Goal: Contribute content: Add original content to the website for others to see

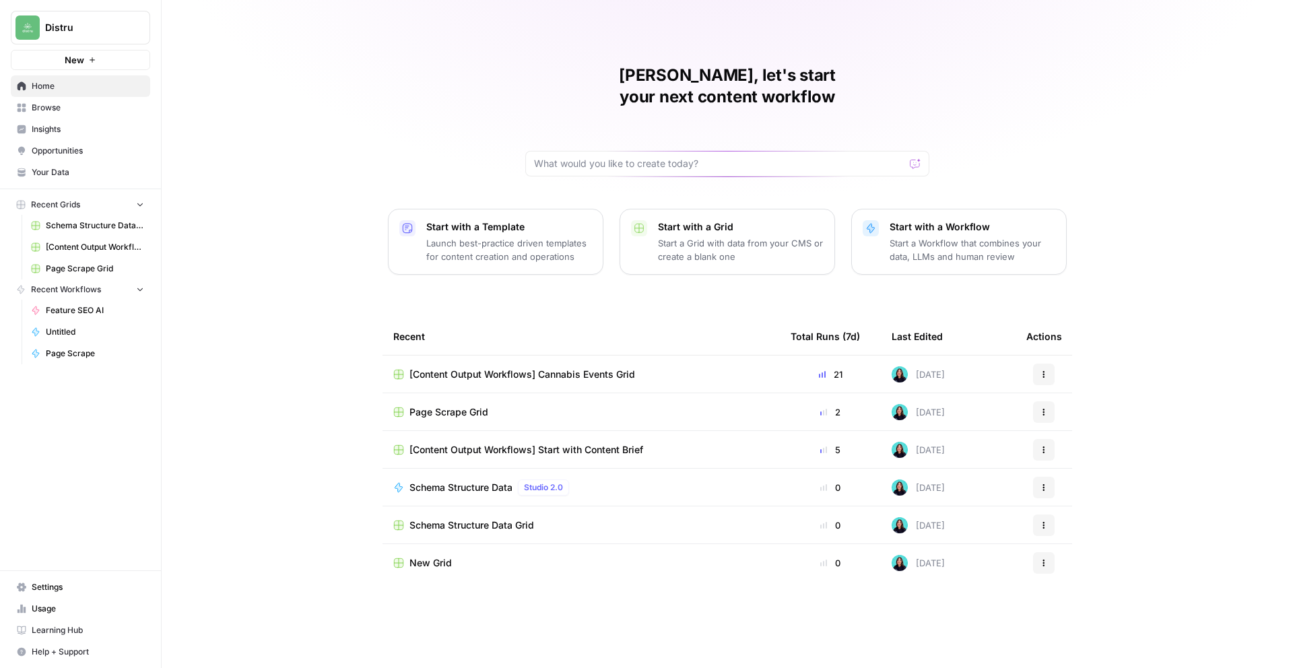
click at [547, 368] on span "[Content Output Workflows] Cannabis Events Grid" at bounding box center [522, 374] width 226 height 13
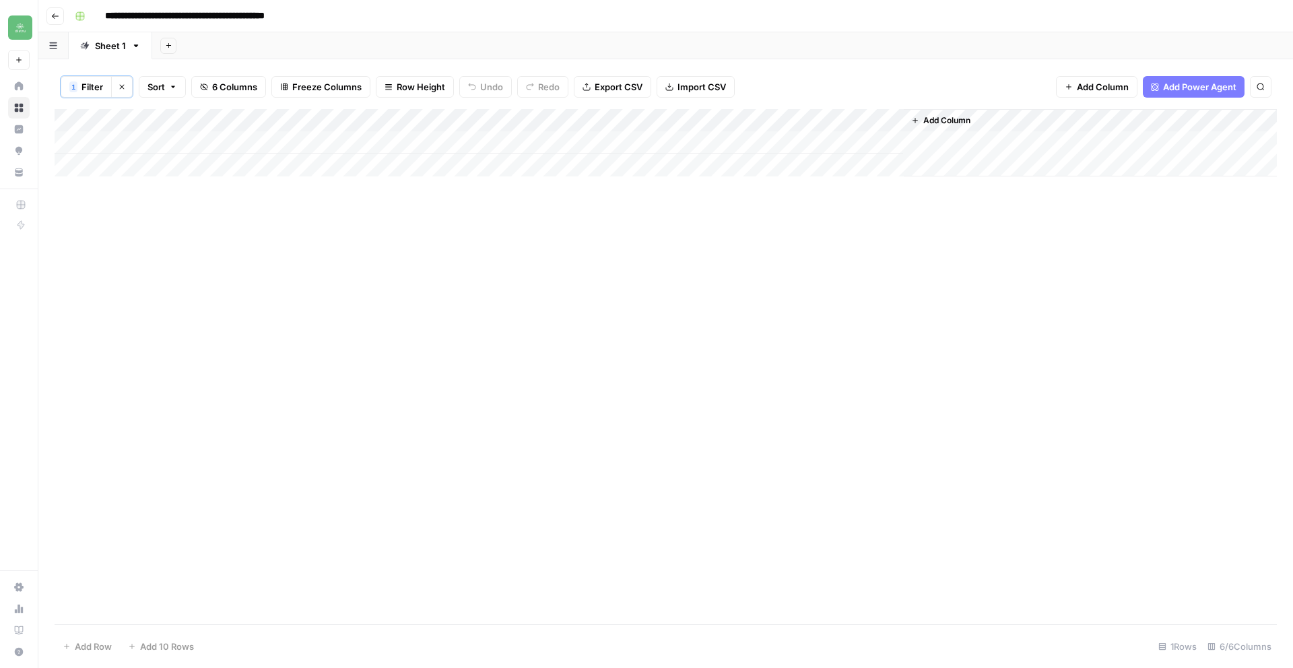
click at [55, 21] on button "Go back" at bounding box center [55, 16] width 18 height 18
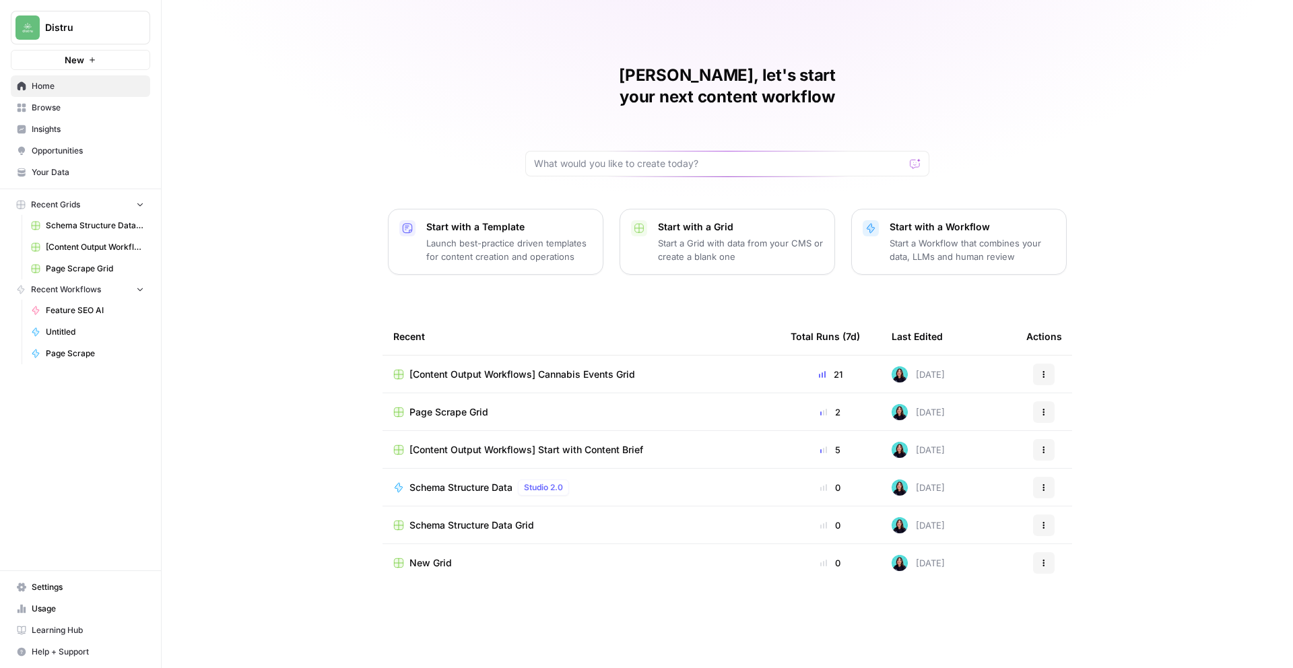
click at [549, 368] on span "[Content Output Workflows] Cannabis Events Grid" at bounding box center [522, 374] width 226 height 13
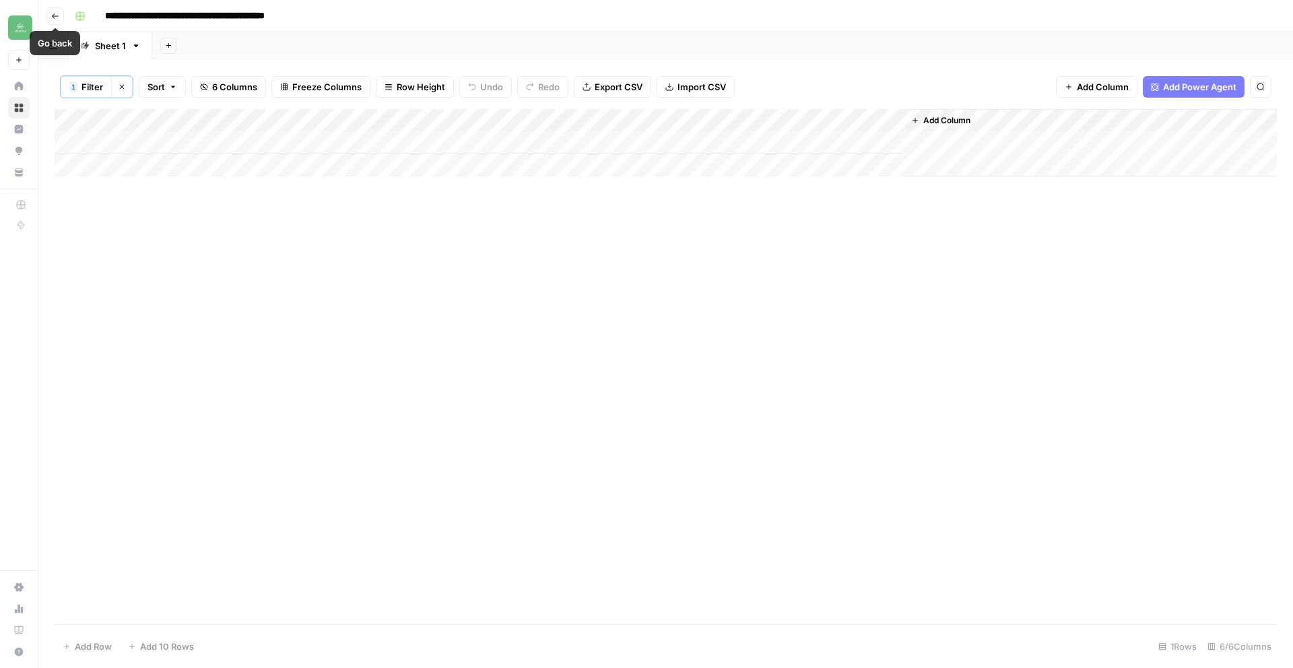
click at [57, 13] on icon "button" at bounding box center [55, 16] width 8 height 8
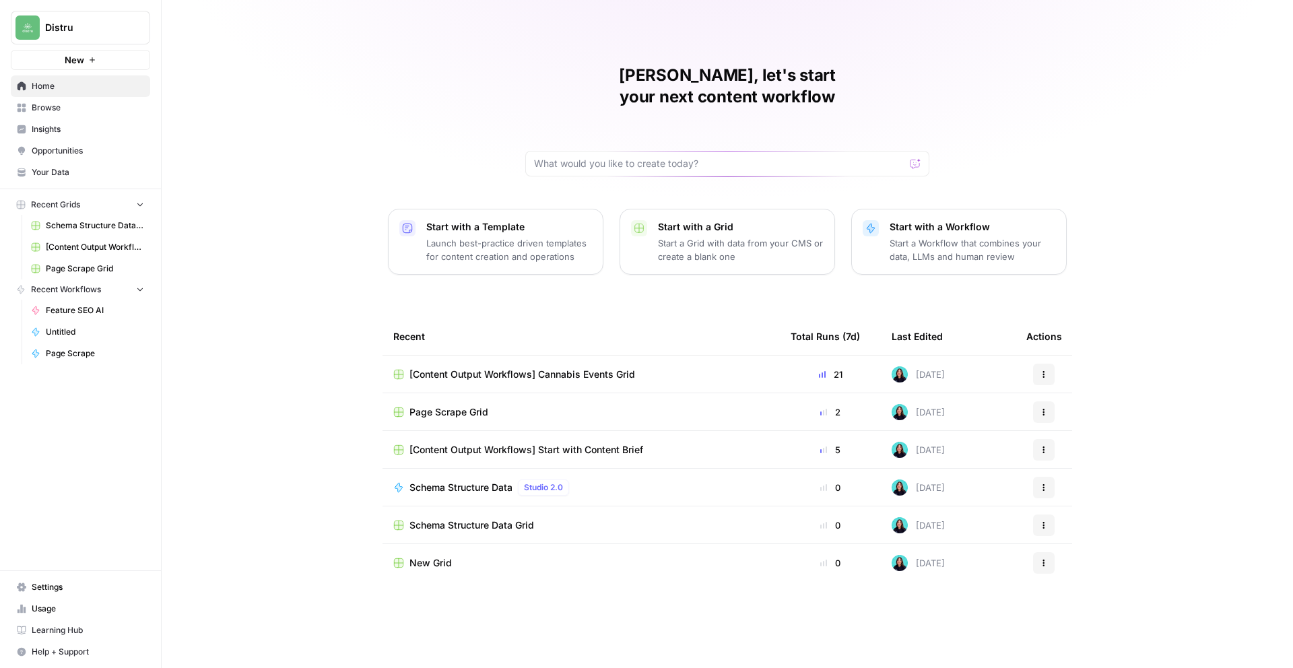
click at [555, 368] on span "[Content Output Workflows] Cannabis Events Grid" at bounding box center [522, 374] width 226 height 13
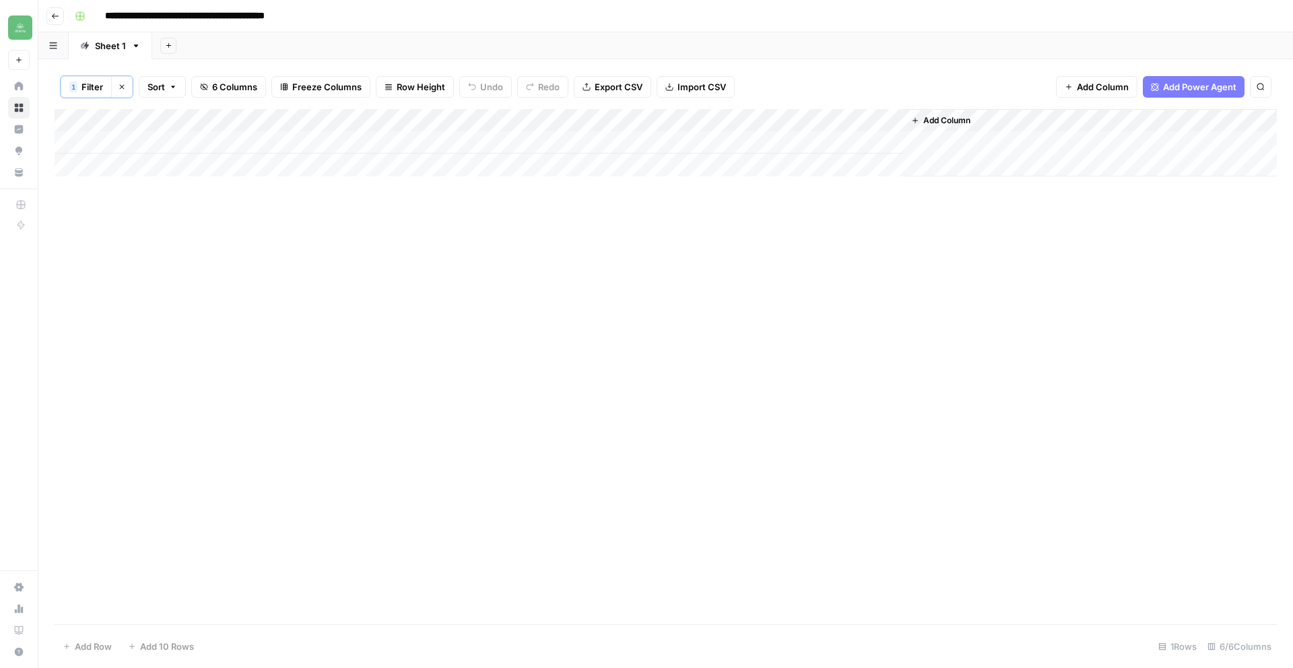
click at [59, 19] on button "Go back" at bounding box center [55, 16] width 18 height 18
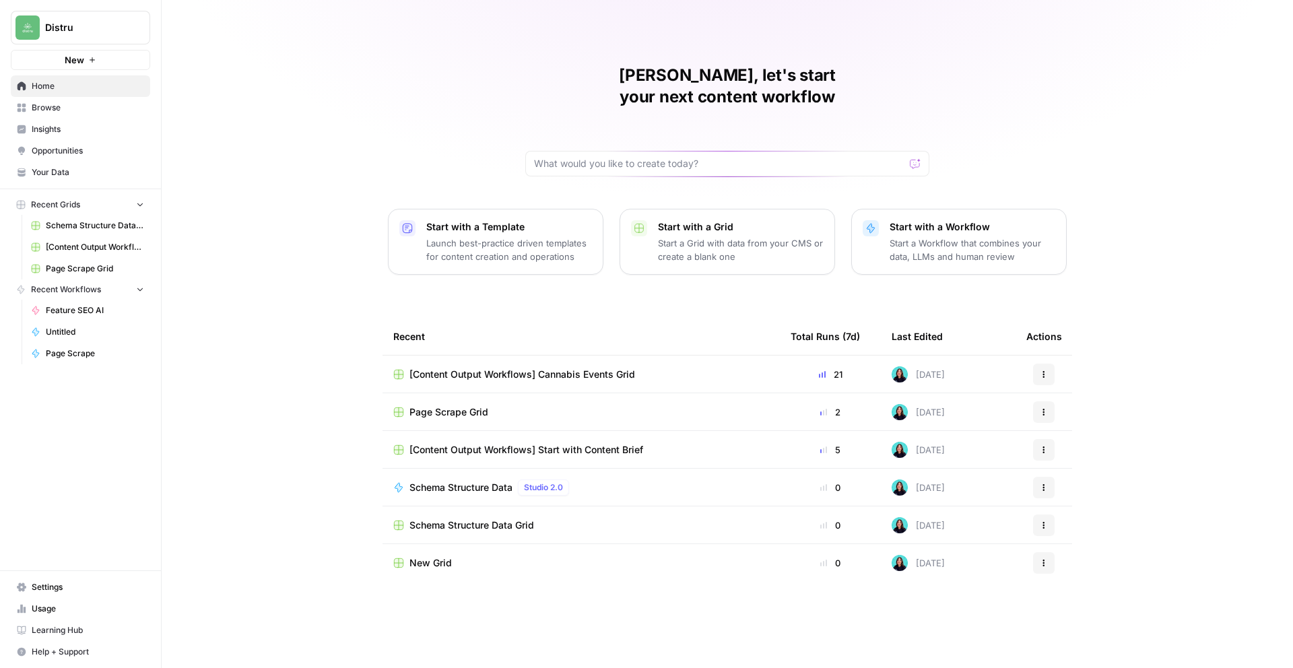
click at [593, 443] on span "[Content Output Workflows] Start with Content Brief" at bounding box center [526, 449] width 234 height 13
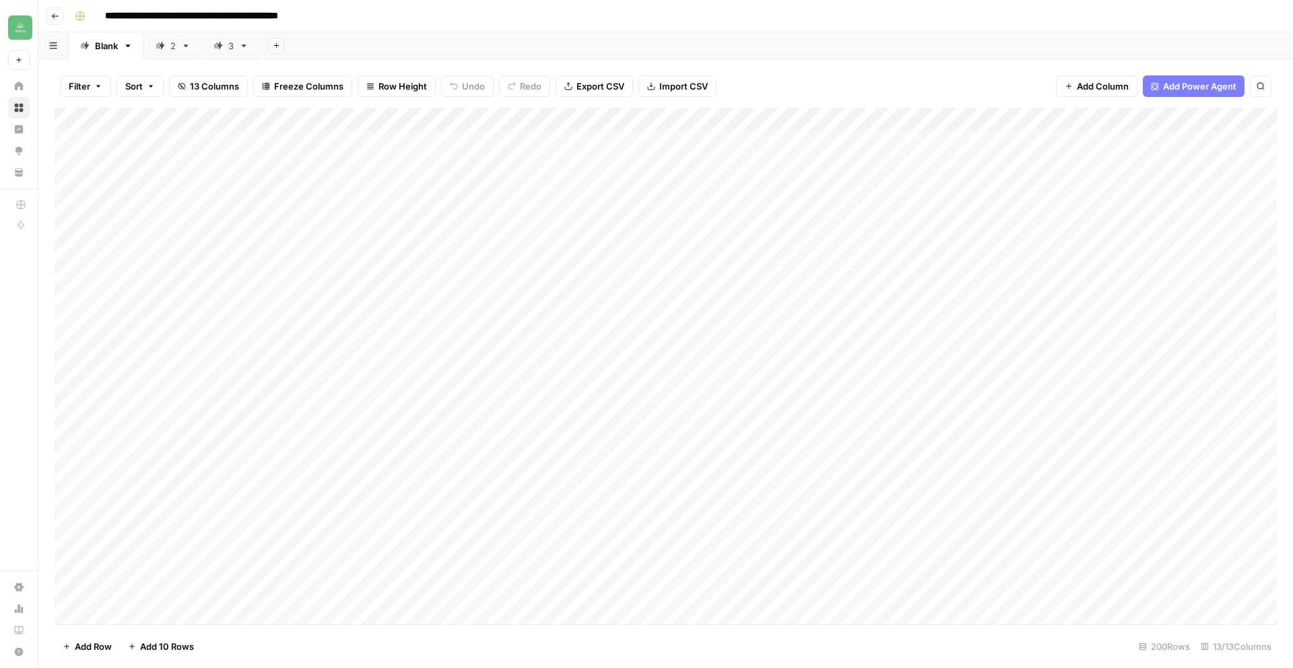
scroll to position [0, 1]
click at [232, 45] on div "3" at bounding box center [230, 45] width 5 height 13
click at [197, 613] on div "Add Column" at bounding box center [666, 366] width 1222 height 516
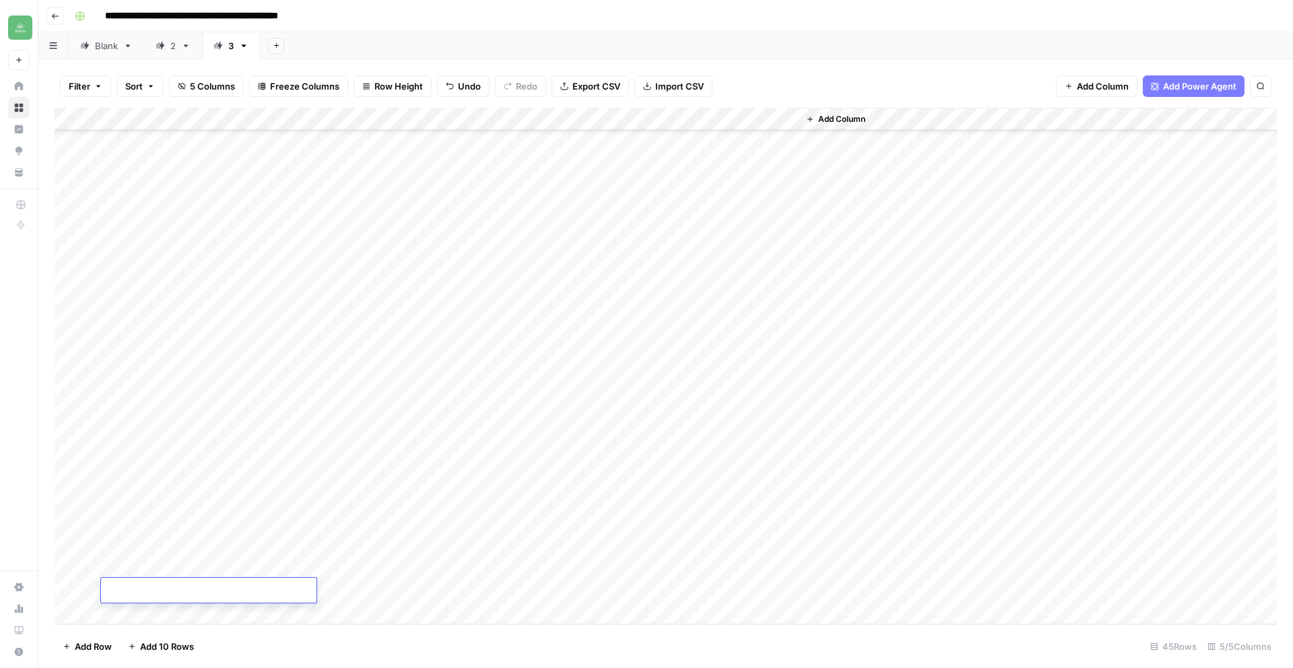
click at [153, 591] on textarea at bounding box center [208, 591] width 215 height 19
type textarea "**********"
click at [378, 586] on div "Add Column" at bounding box center [666, 366] width 1222 height 516
click at [152, 605] on div "Add Column" at bounding box center [666, 366] width 1222 height 516
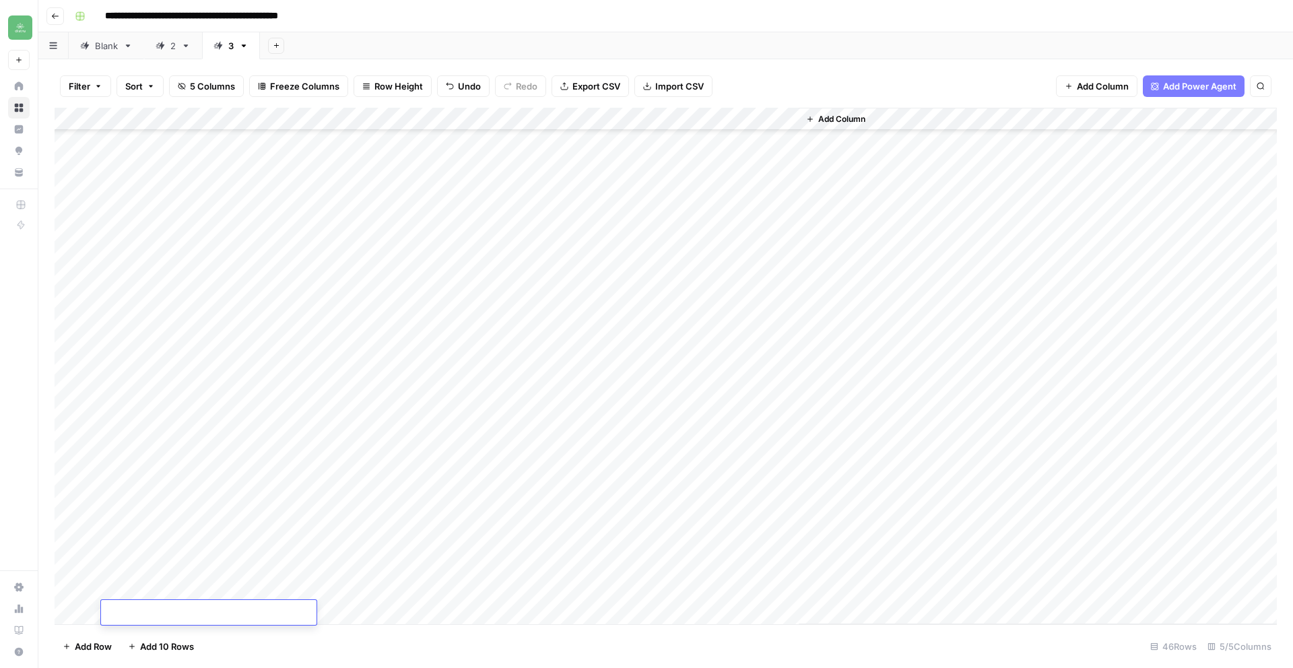
click at [160, 612] on textarea at bounding box center [208, 613] width 215 height 19
type textarea "**********"
click at [393, 612] on div "Add Column" at bounding box center [666, 366] width 1222 height 516
click at [371, 611] on div "Add Column" at bounding box center [666, 366] width 1222 height 516
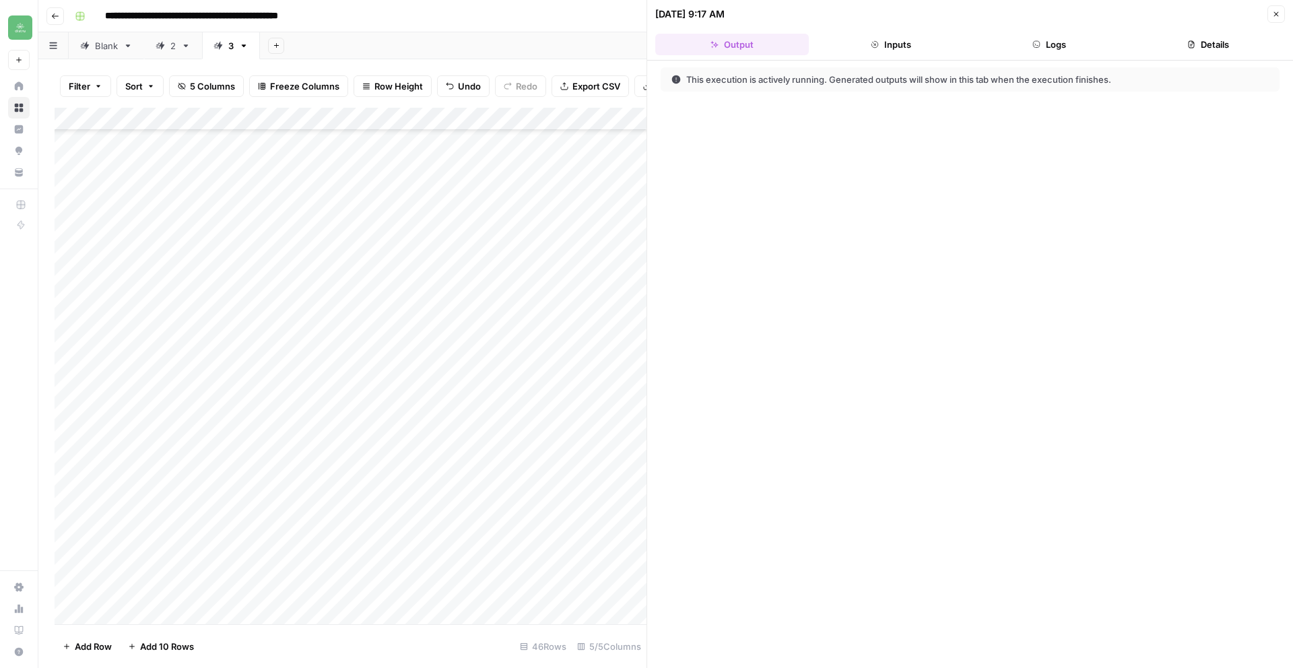
scroll to position [581, 0]
click at [144, 613] on div "Add Column" at bounding box center [351, 366] width 592 height 516
click at [160, 589] on textarea at bounding box center [208, 591] width 215 height 19
type textarea "**********"
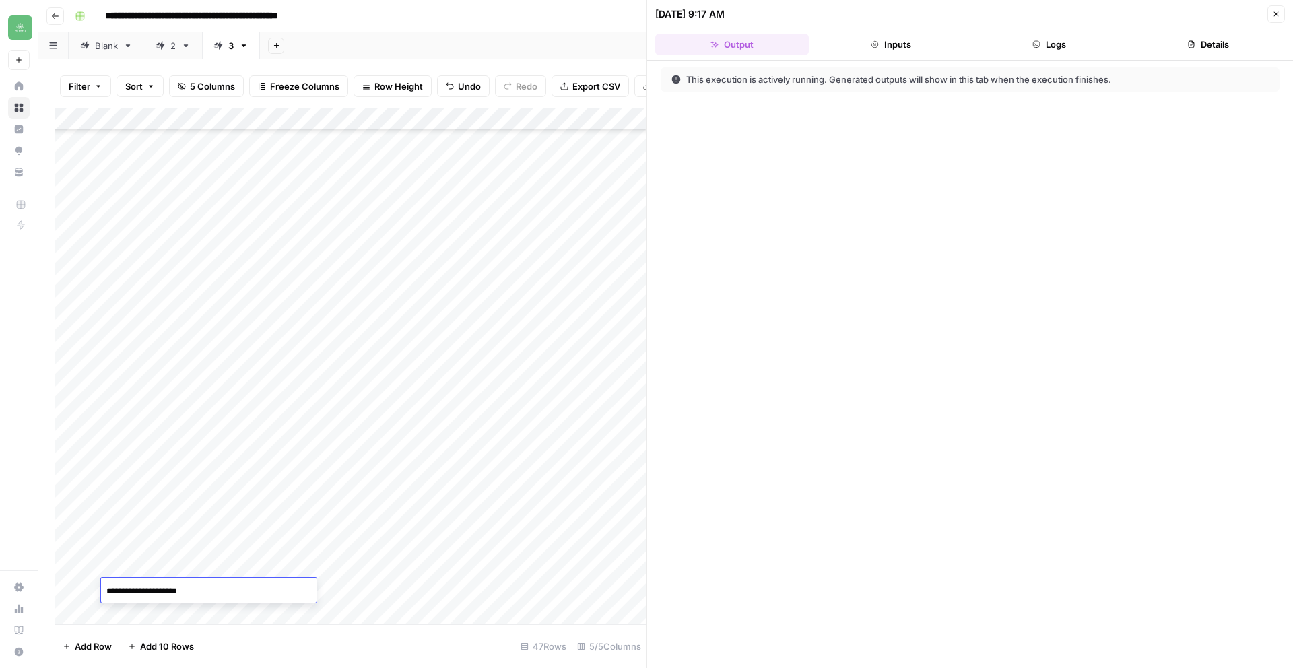
click at [318, 619] on div "Add Column" at bounding box center [351, 366] width 592 height 516
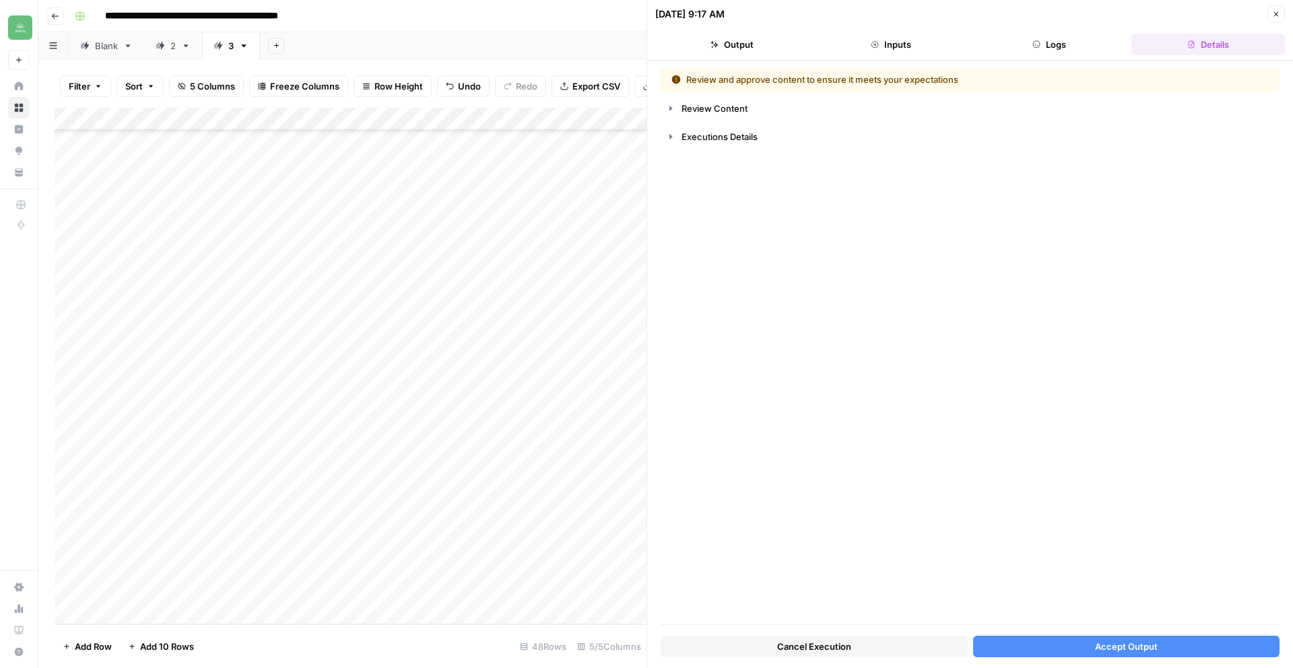
click at [226, 589] on div "Add Column" at bounding box center [351, 366] width 592 height 516
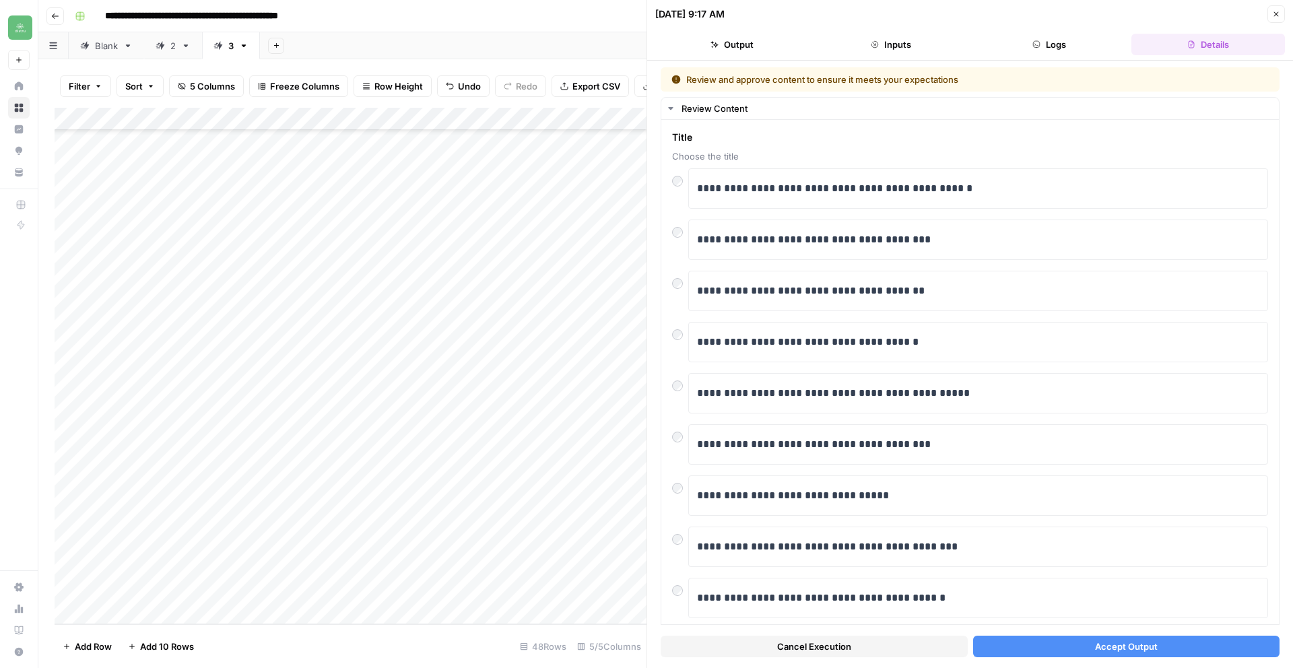
click at [226, 589] on div "Add Column" at bounding box center [351, 366] width 592 height 516
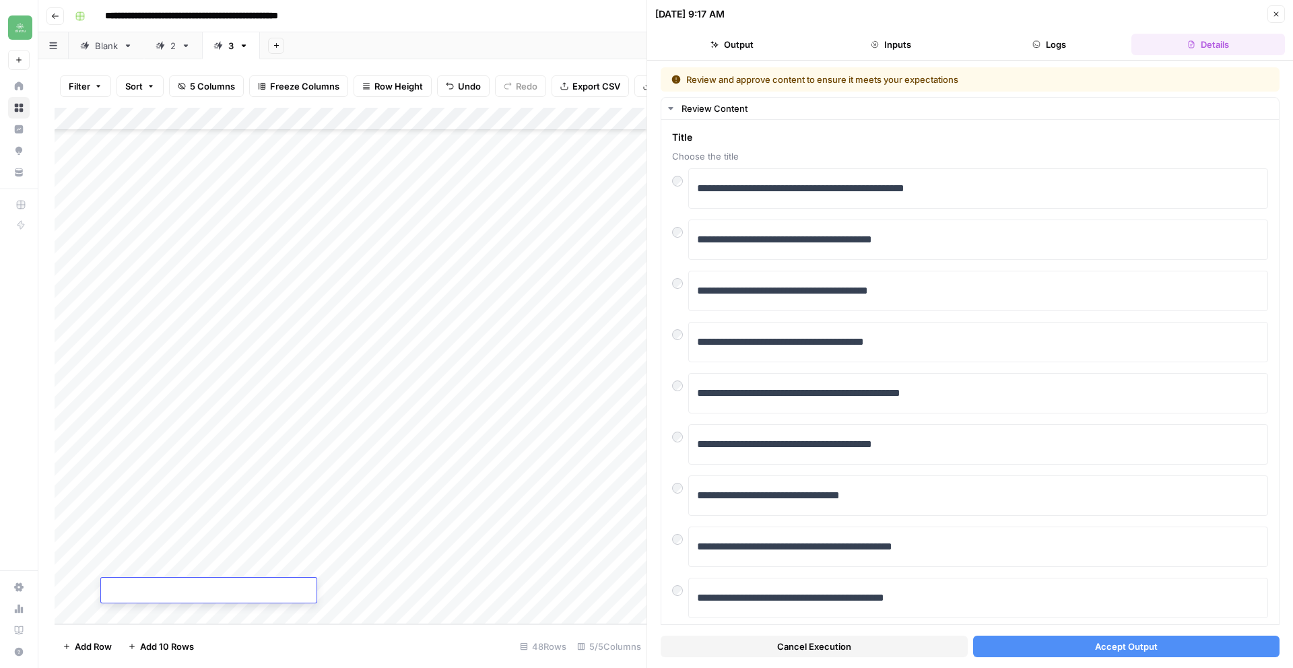
type textarea "**********"
click at [374, 589] on div "Add Column" at bounding box center [351, 366] width 592 height 516
click at [1276, 14] on icon "button" at bounding box center [1276, 14] width 5 height 5
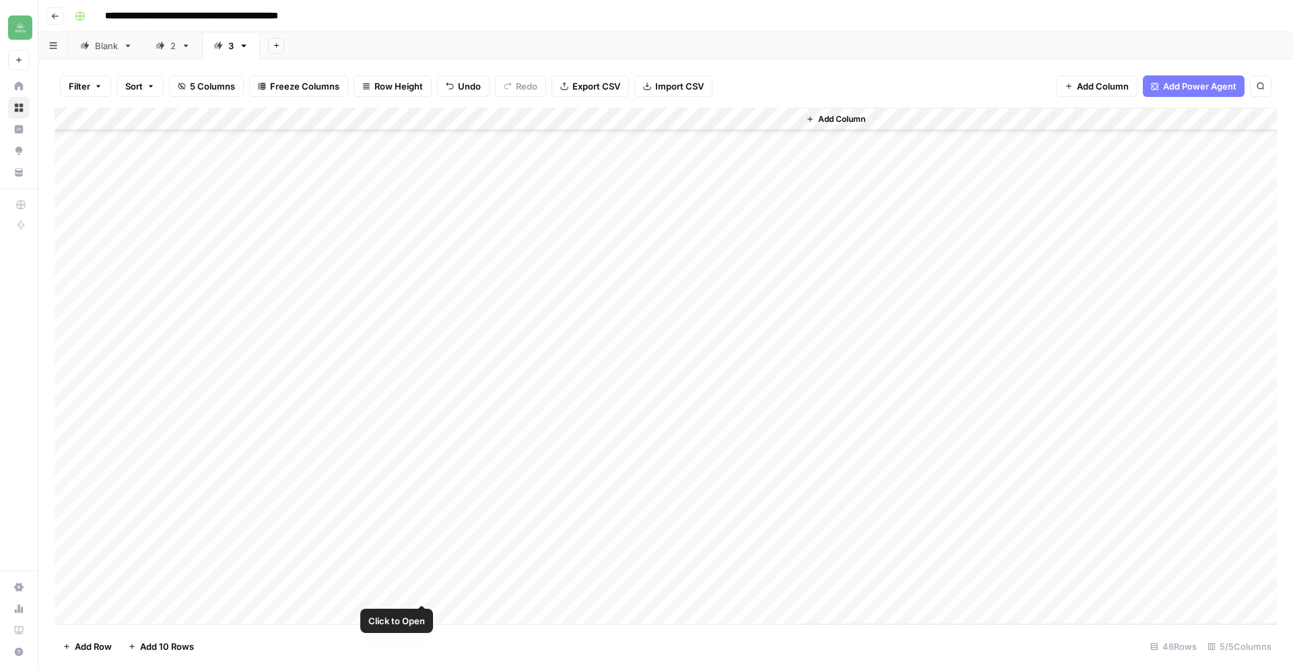
click at [417, 587] on div "Add Column" at bounding box center [666, 366] width 1222 height 516
click at [420, 596] on div "Add Column" at bounding box center [666, 366] width 1222 height 516
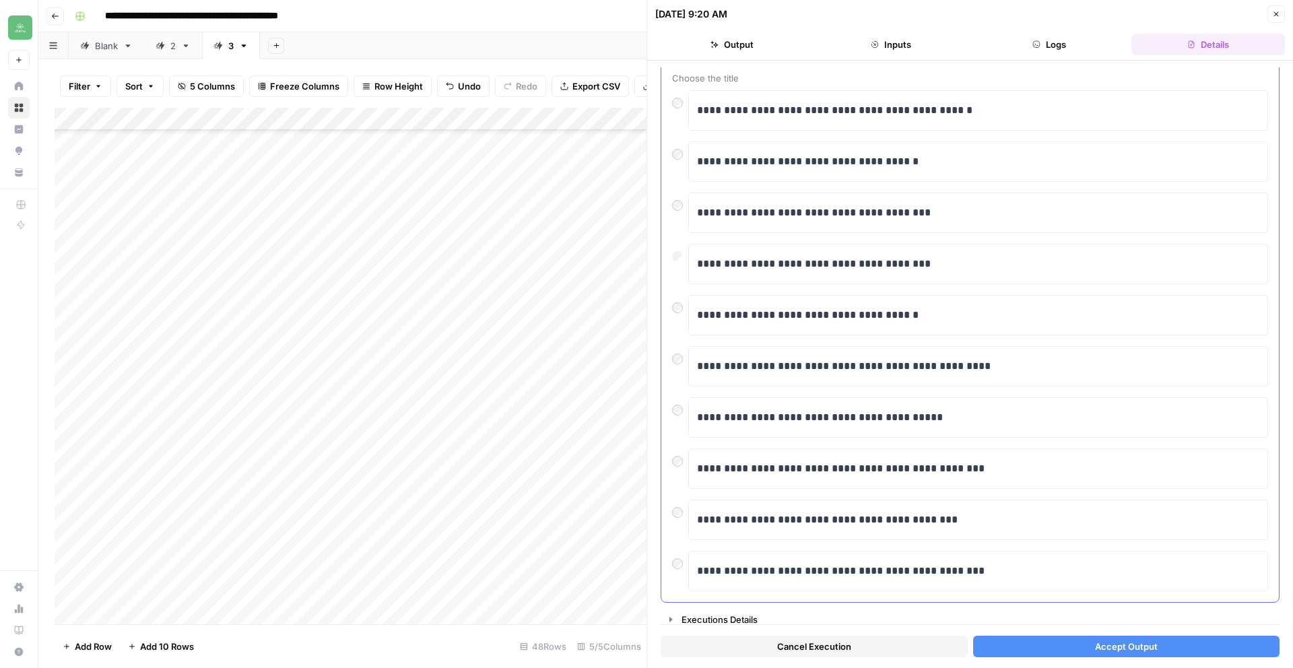
scroll to position [85, 0]
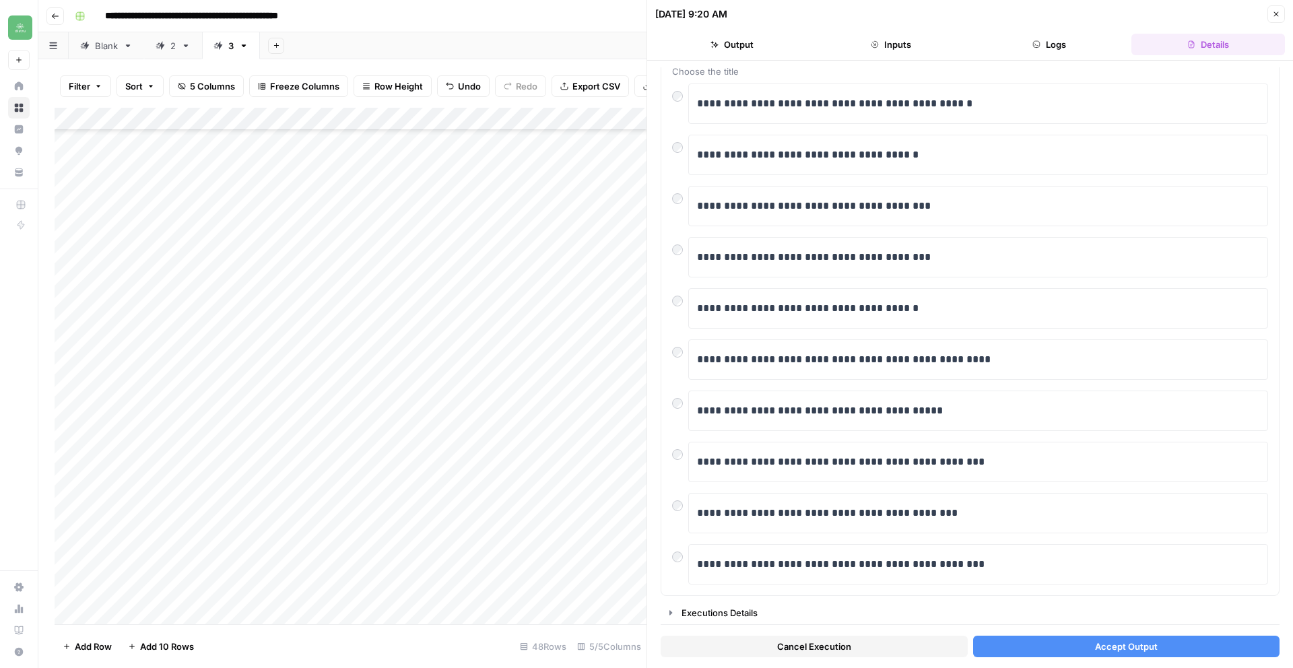
click at [1067, 642] on button "Accept Output" at bounding box center [1126, 647] width 307 height 22
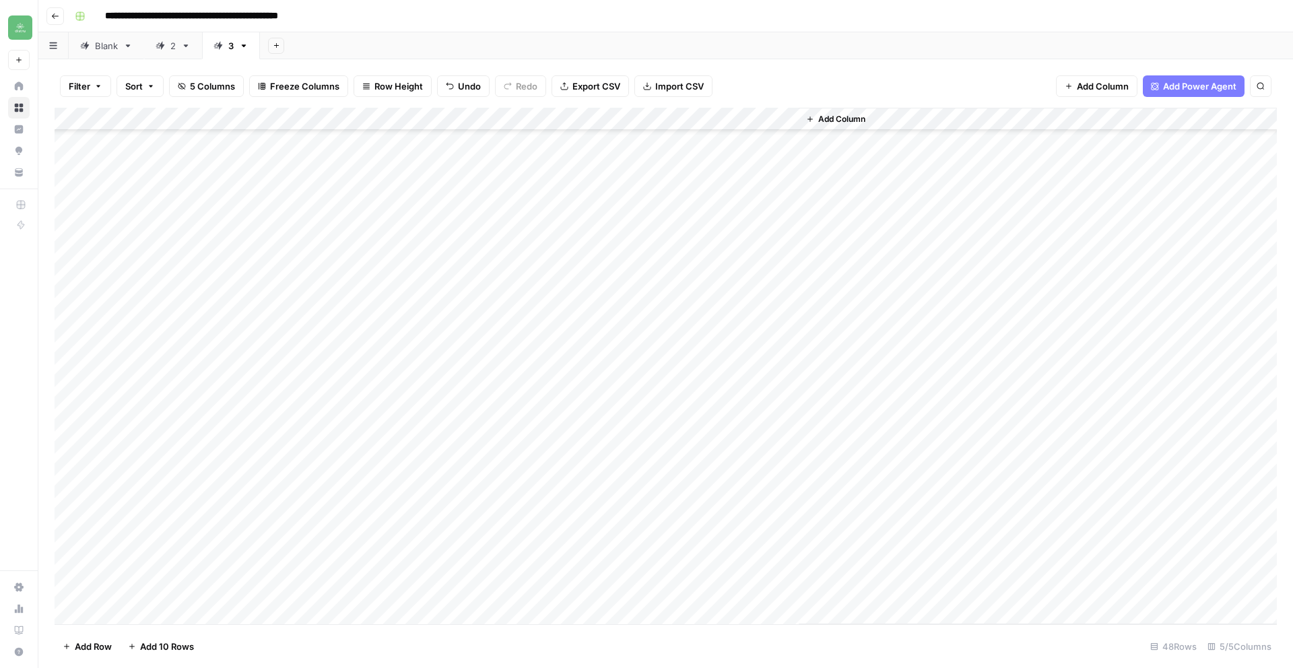
scroll to position [627, 0]
click at [166, 620] on div "Add Column" at bounding box center [666, 366] width 1222 height 516
click at [160, 595] on textarea at bounding box center [208, 591] width 215 height 19
type textarea "**********"
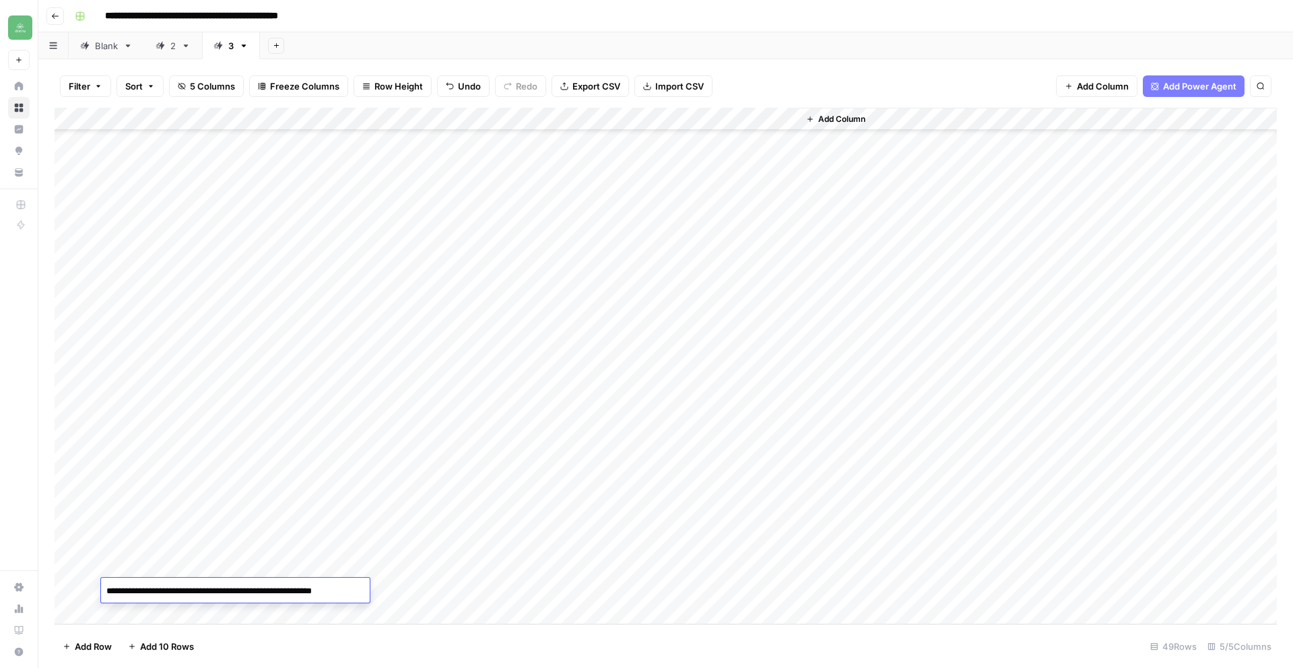
click at [422, 624] on footer "Add Row Add 10 Rows 49 Rows 5/5 Columns" at bounding box center [666, 646] width 1222 height 44
click at [366, 588] on div "Add Column" at bounding box center [666, 366] width 1222 height 516
click at [141, 613] on div "Add Column" at bounding box center [666, 366] width 1222 height 516
click at [153, 591] on textarea at bounding box center [208, 591] width 215 height 19
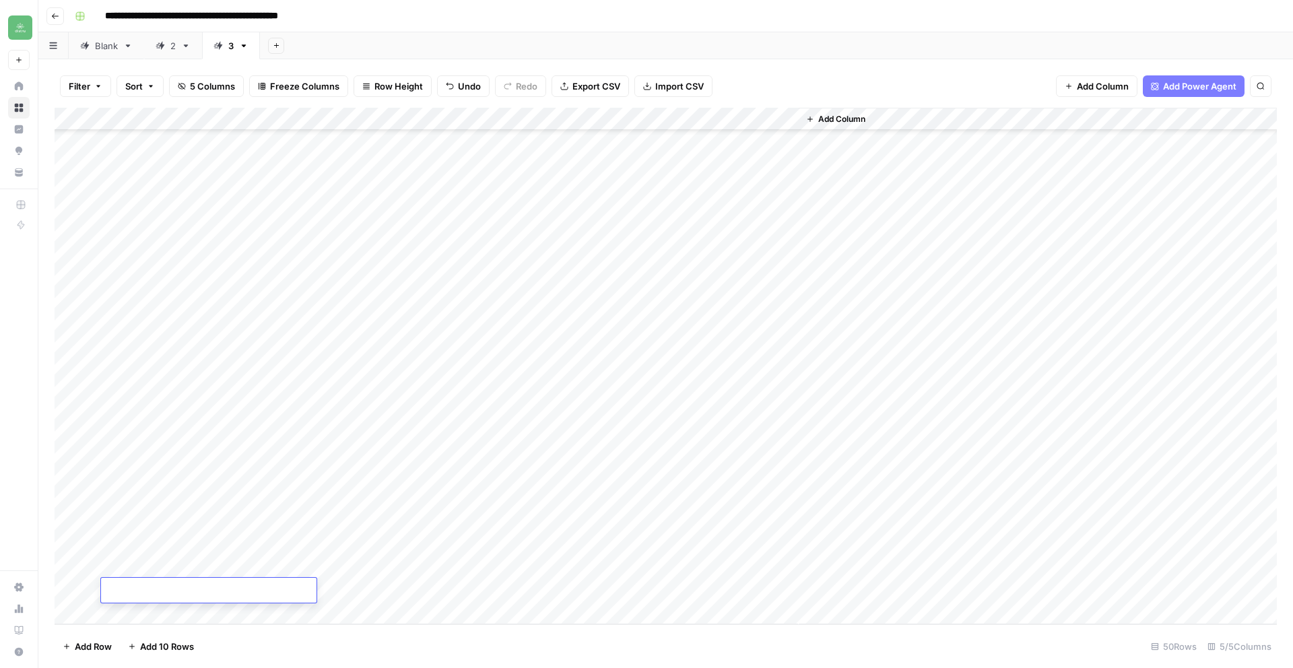
type textarea "**********"
click at [409, 592] on div "Add Column" at bounding box center [666, 366] width 1222 height 516
click at [541, 543] on div "Add Column" at bounding box center [666, 366] width 1222 height 516
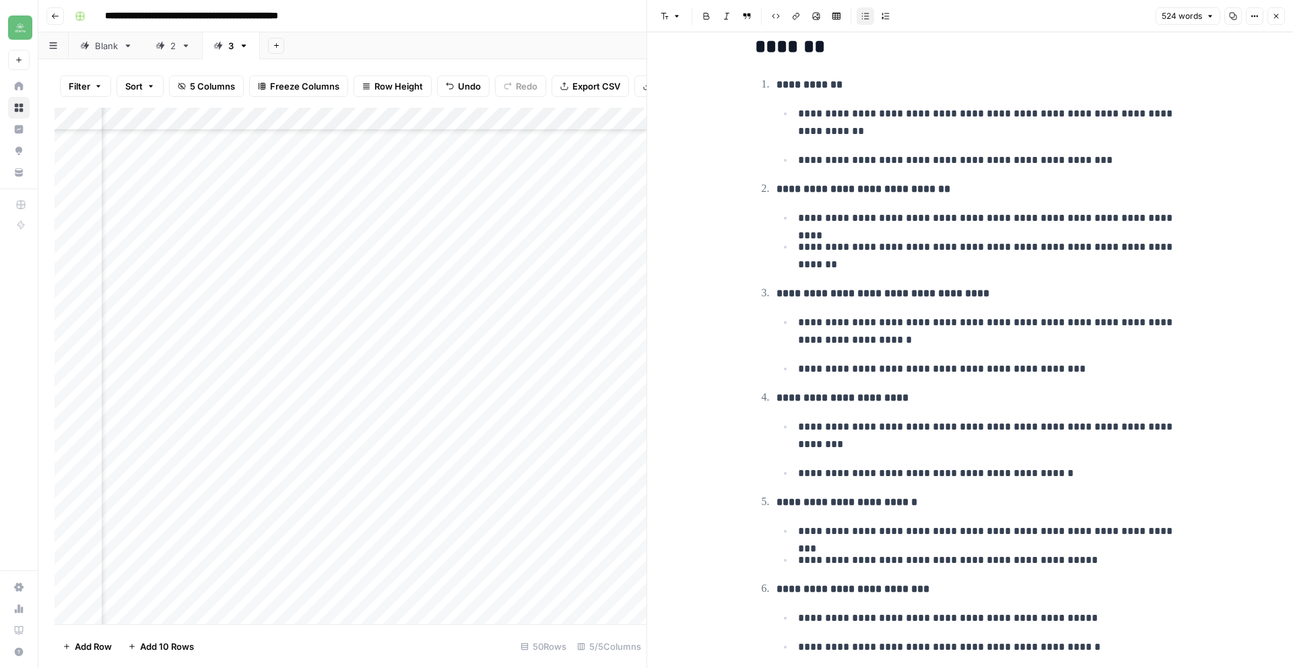
scroll to position [1579, 0]
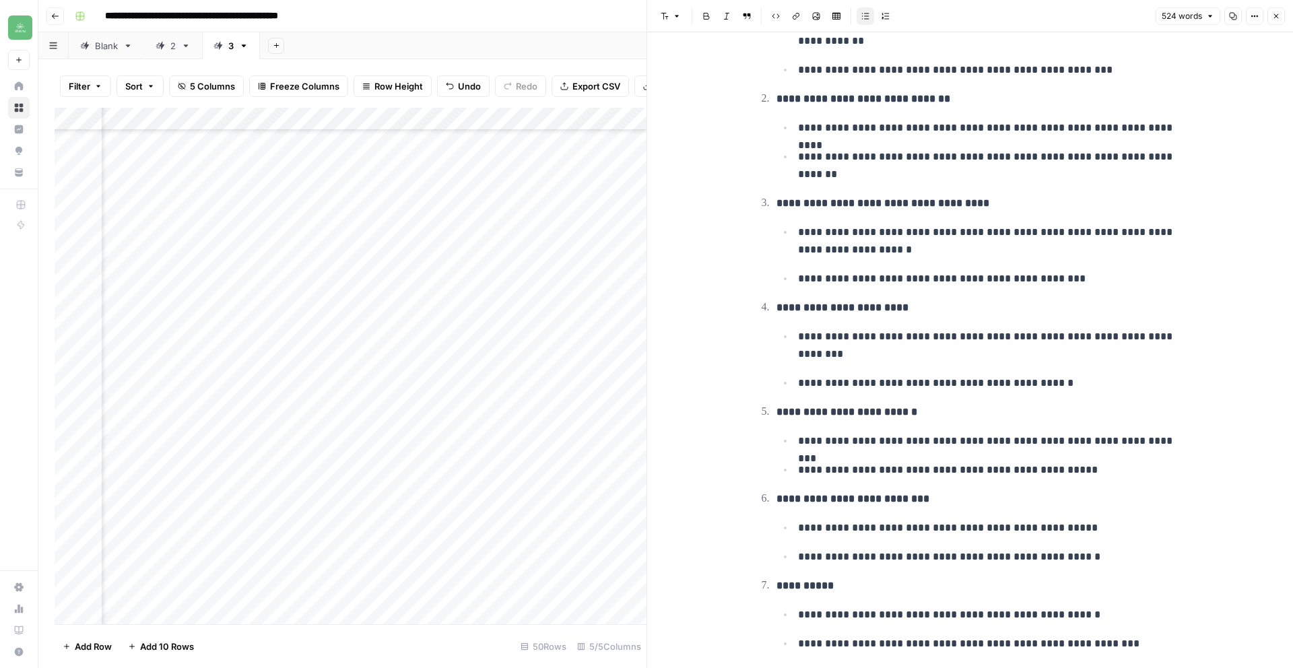
scroll to position [1653, 0]
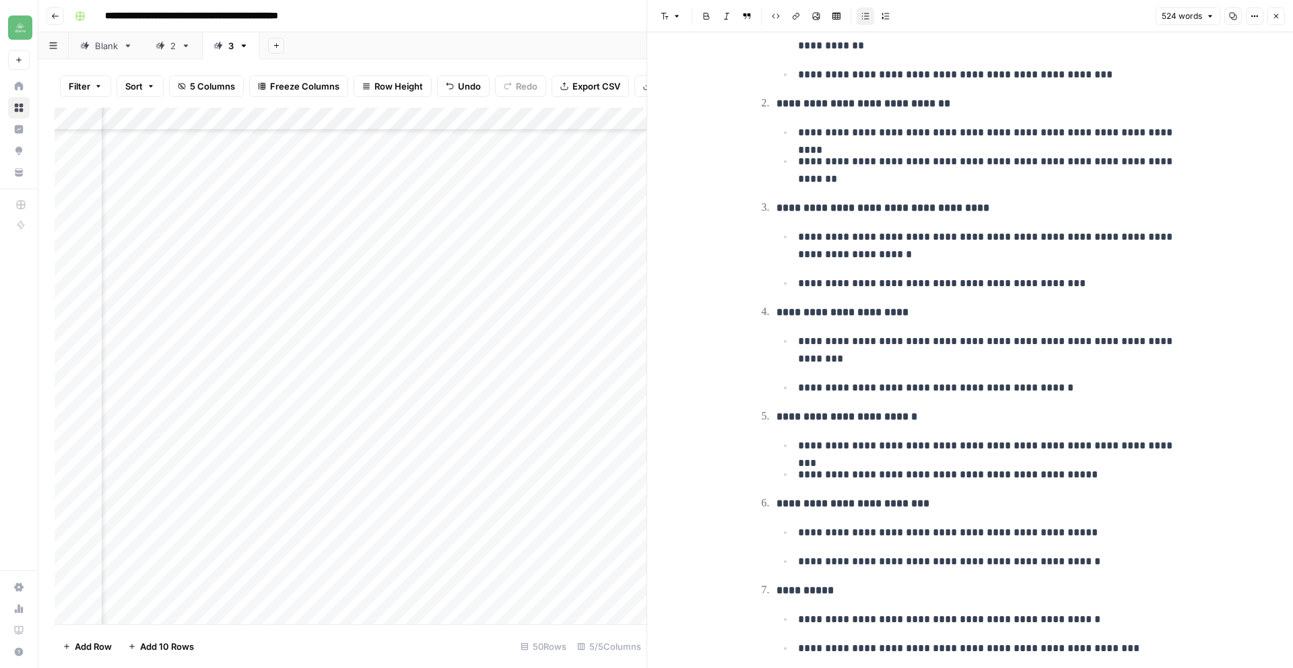
click at [1271, 15] on button "Close" at bounding box center [1276, 16] width 18 height 18
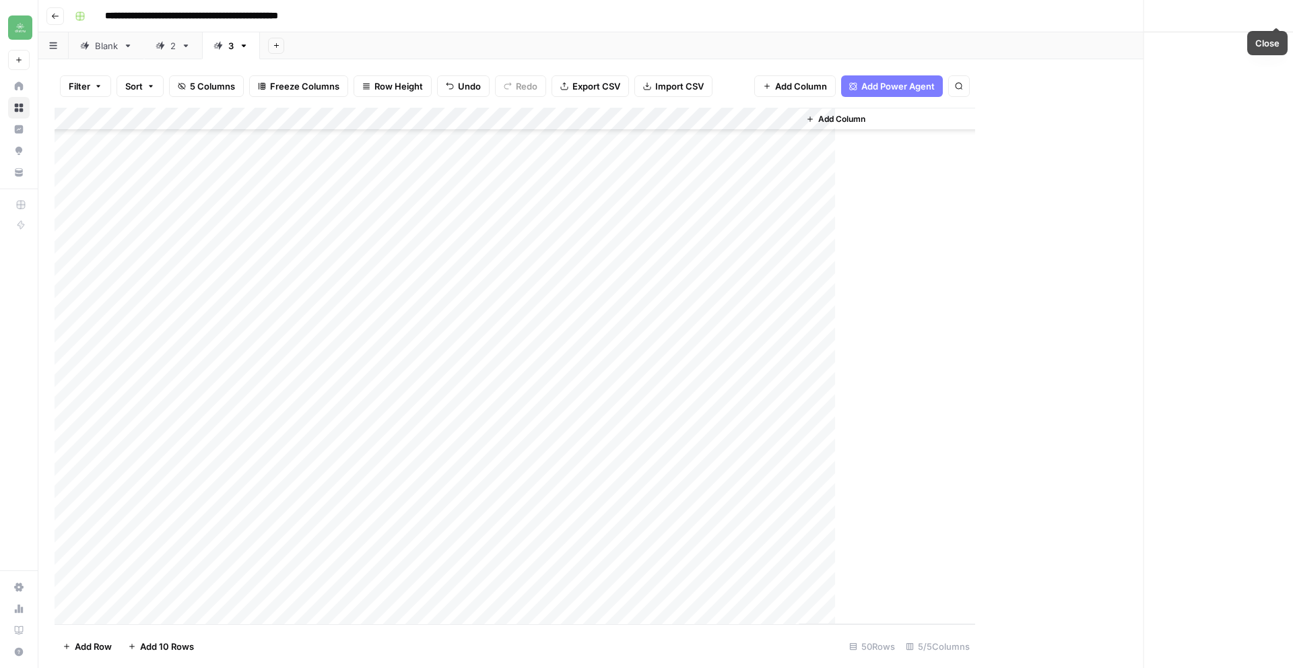
scroll to position [672, 0]
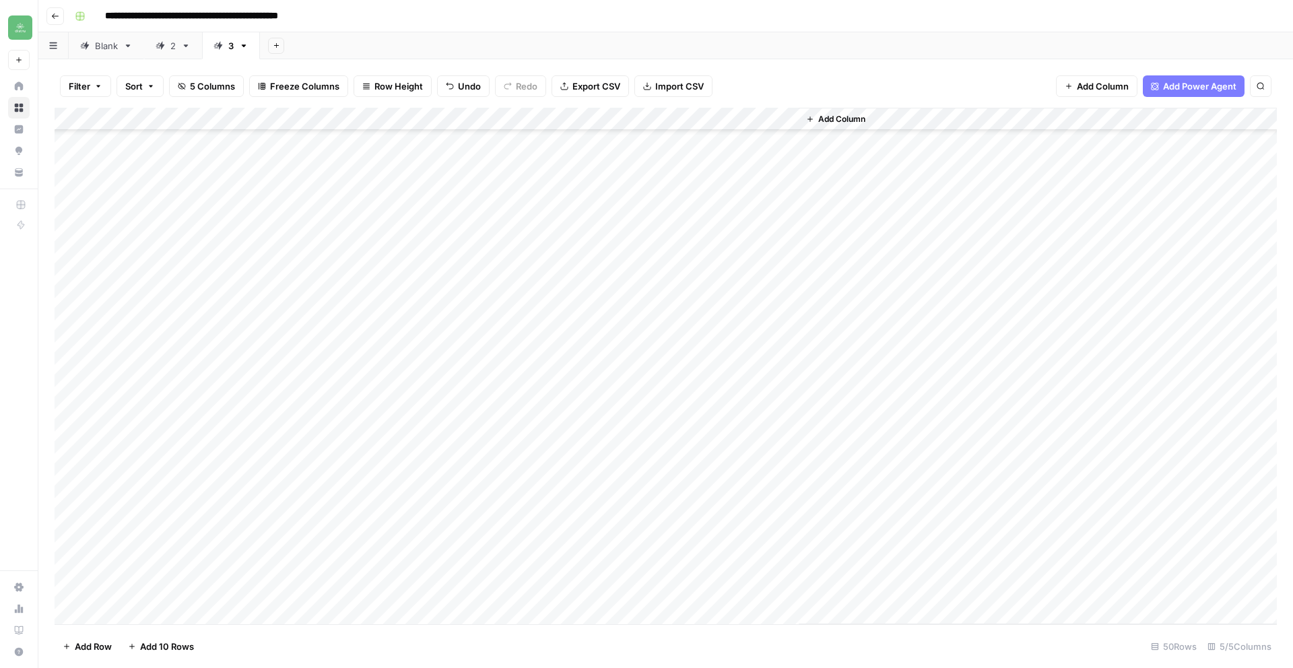
click at [613, 544] on div "Add Column" at bounding box center [666, 366] width 1222 height 516
